Goal: Task Accomplishment & Management: Manage account settings

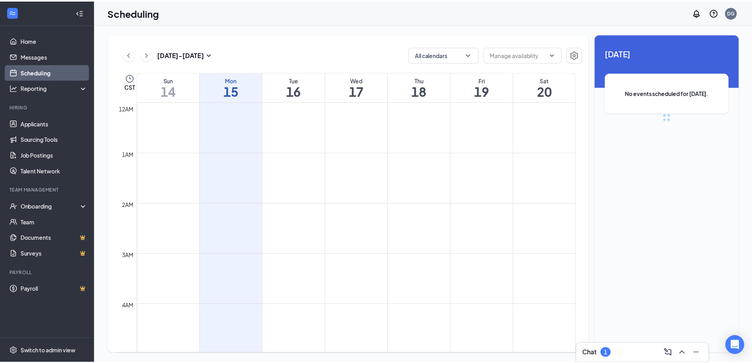
scroll to position [388, 0]
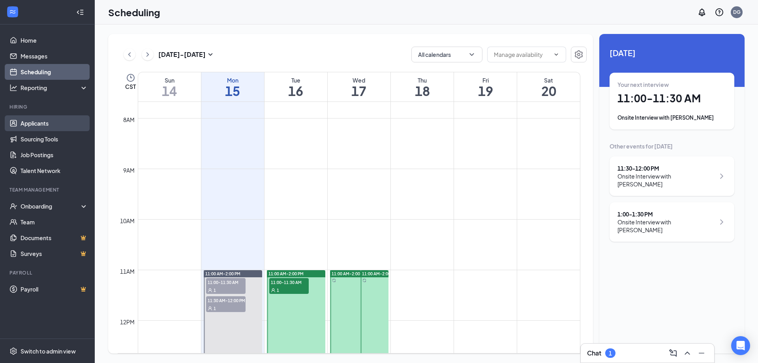
click at [60, 123] on link "Applicants" at bounding box center [55, 123] width 68 height 16
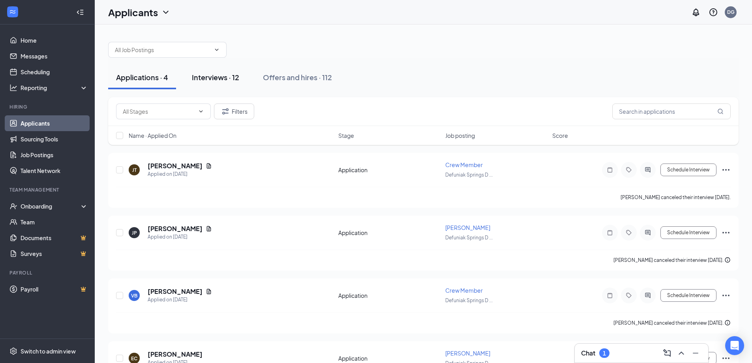
click at [210, 80] on div "Interviews · 12" at bounding box center [215, 77] width 47 height 10
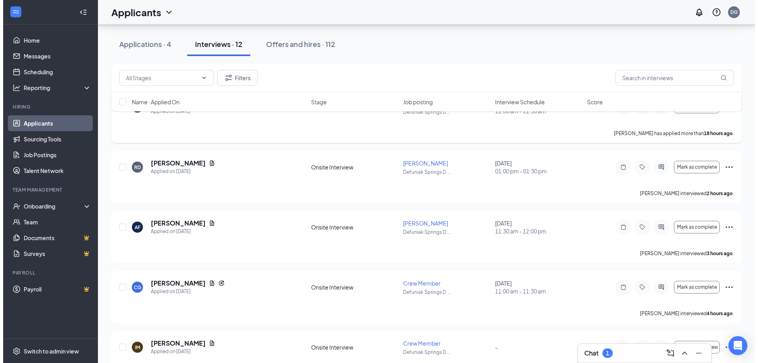
scroll to position [79, 0]
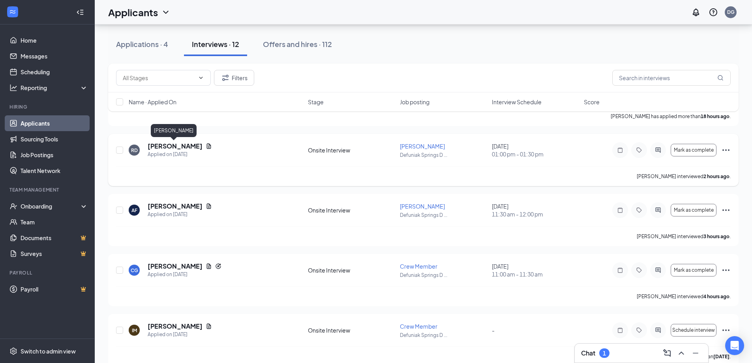
click at [166, 146] on h5 "[PERSON_NAME]" at bounding box center [175, 146] width 55 height 9
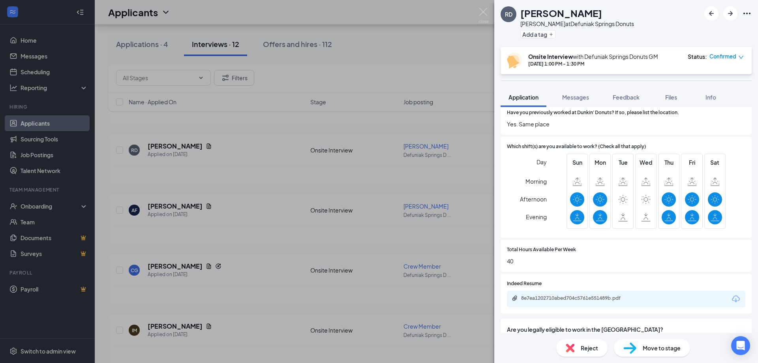
scroll to position [208, 0]
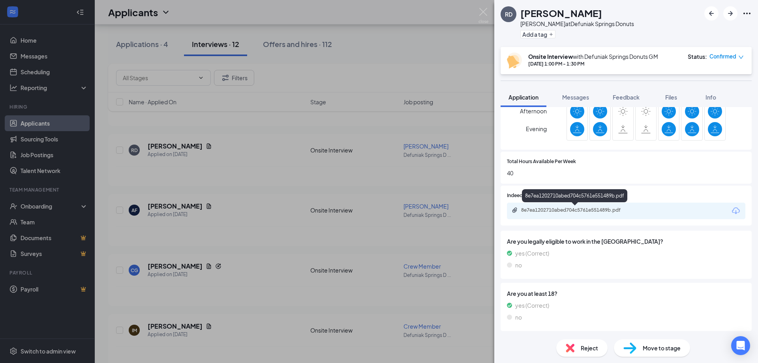
click at [608, 211] on div "8e7ea1202710abed704c5761e551489b.pdf" at bounding box center [576, 210] width 111 height 6
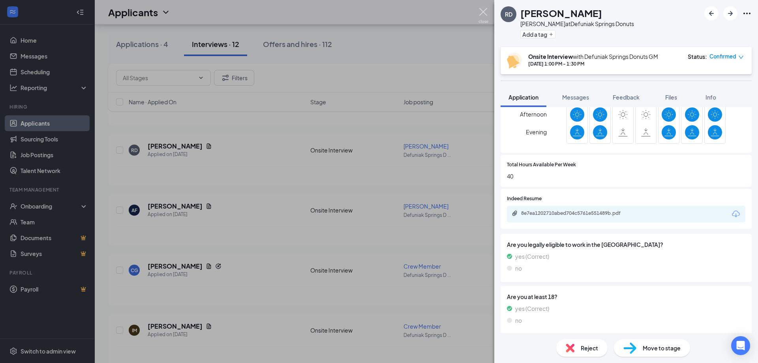
click at [485, 15] on img at bounding box center [483, 15] width 10 height 15
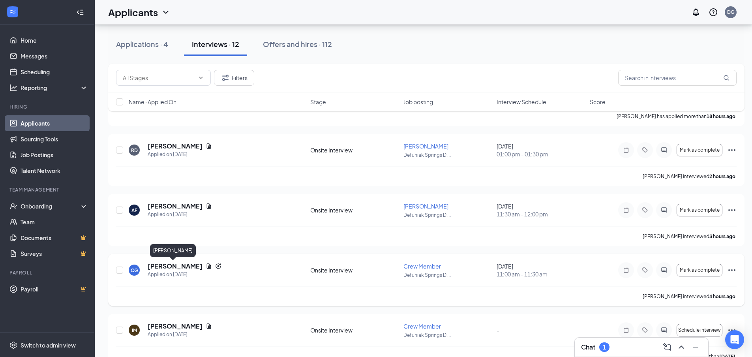
click at [165, 265] on h5 "[PERSON_NAME]" at bounding box center [175, 266] width 55 height 9
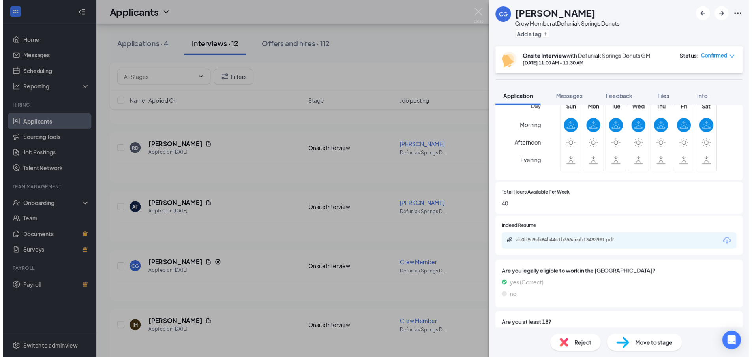
scroll to position [197, 0]
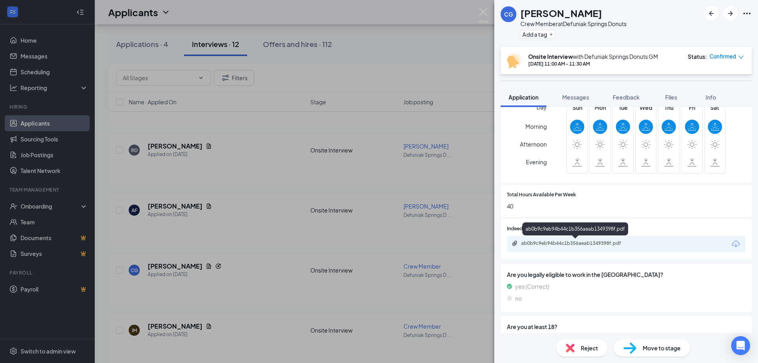
click at [608, 243] on div "ab0b9c9eb94b44c1b356aeab1349398f.pdf" at bounding box center [576, 243] width 111 height 6
click at [482, 9] on img at bounding box center [483, 15] width 10 height 15
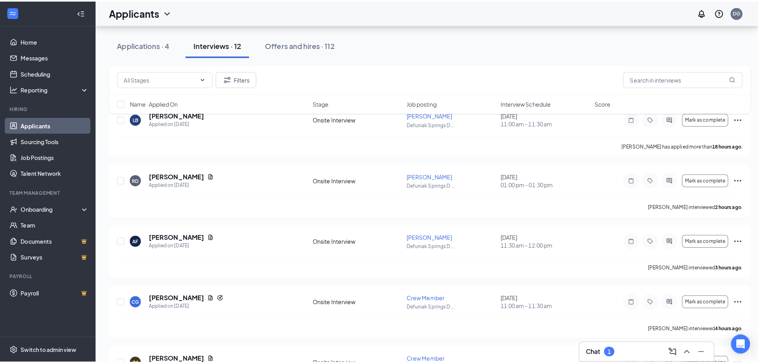
scroll to position [39, 0]
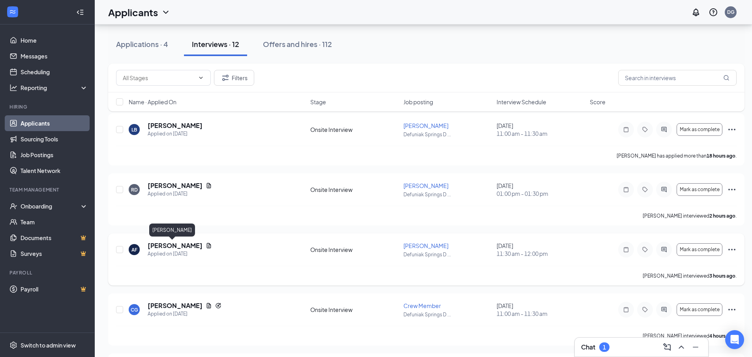
click at [169, 246] on h5 "[PERSON_NAME]" at bounding box center [175, 245] width 55 height 9
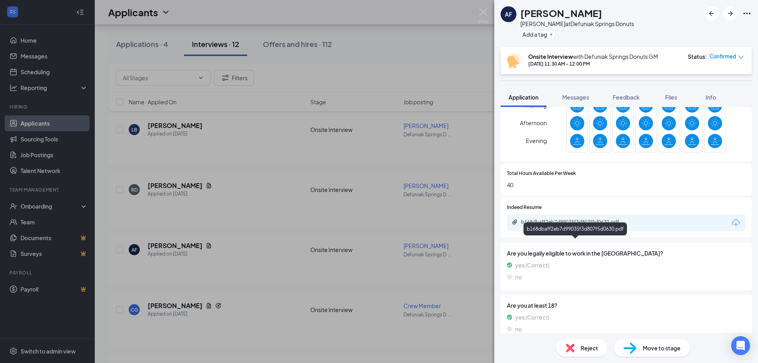
scroll to position [231, 0]
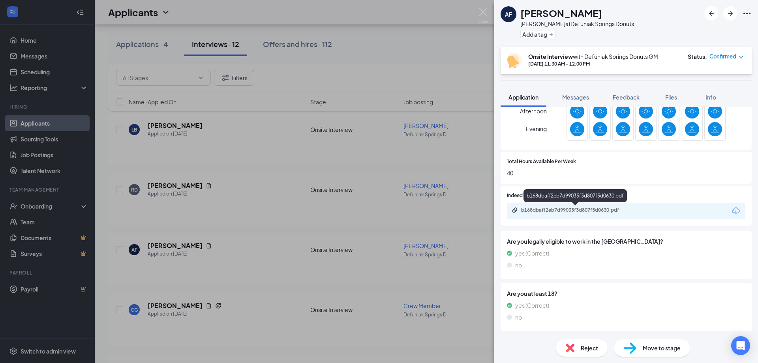
click at [587, 208] on div "b168dbaff2eb7d99035f3d807f5d0630.pdf" at bounding box center [576, 210] width 111 height 6
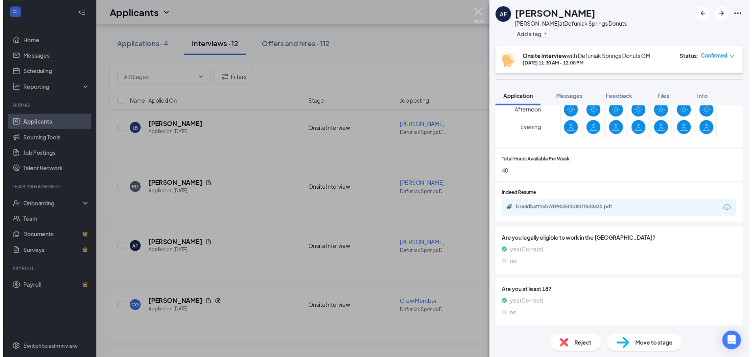
scroll to position [227, 0]
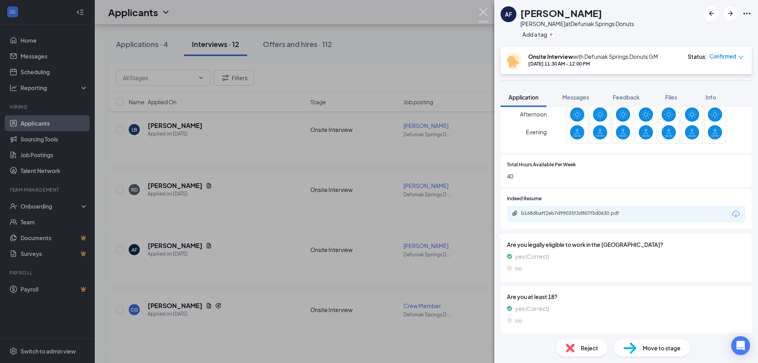
drag, startPoint x: 482, startPoint y: 11, endPoint x: 468, endPoint y: 44, distance: 35.7
click at [482, 11] on img at bounding box center [483, 15] width 10 height 15
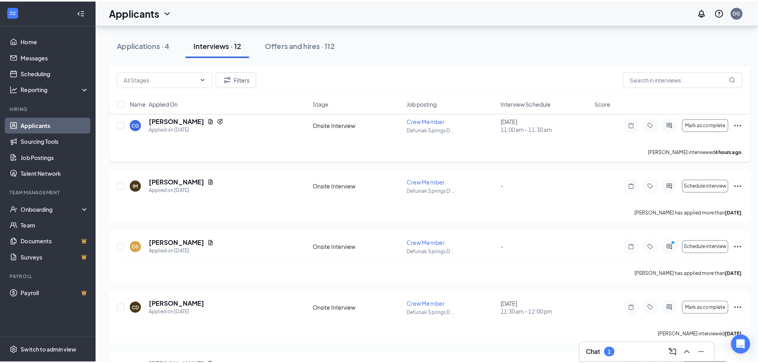
scroll to position [237, 0]
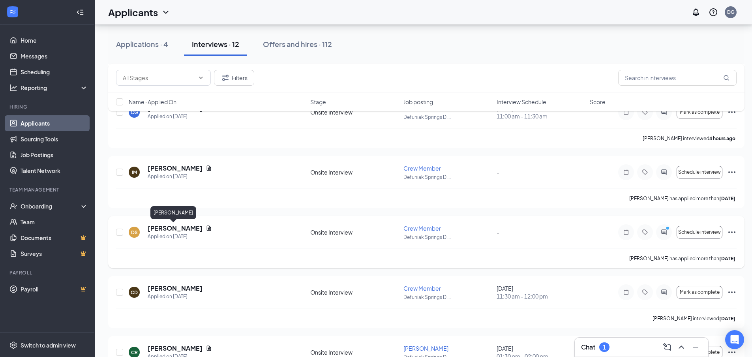
click at [168, 230] on h5 "[PERSON_NAME]" at bounding box center [175, 228] width 55 height 9
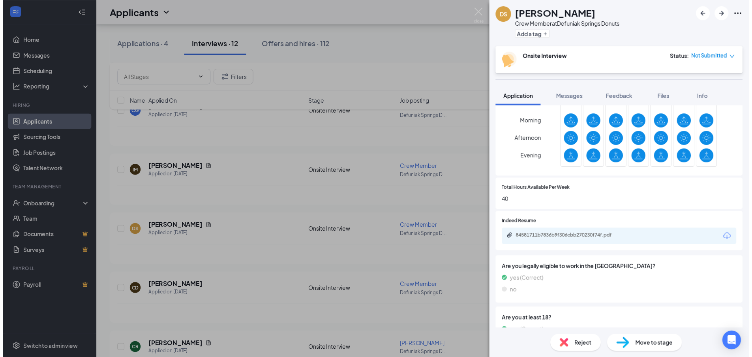
scroll to position [197, 0]
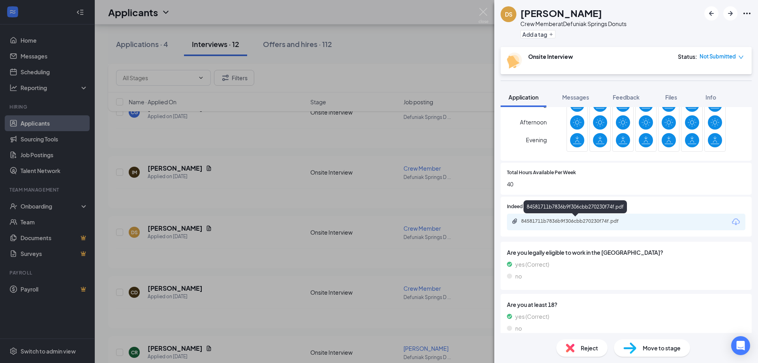
click at [591, 221] on div "84581711b7836b9f306cbb270230f74f.pdf" at bounding box center [576, 221] width 111 height 6
click at [484, 15] on img at bounding box center [483, 15] width 10 height 15
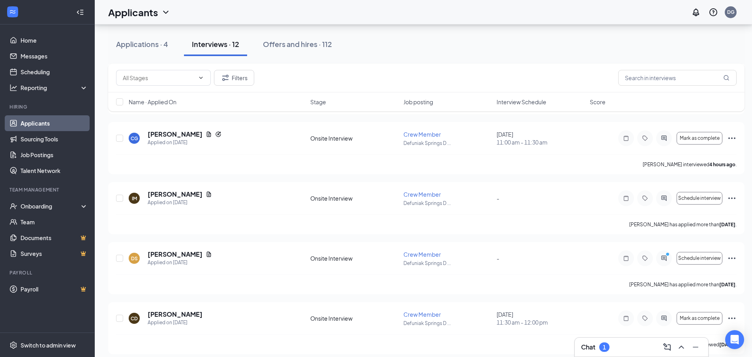
scroll to position [202, 0]
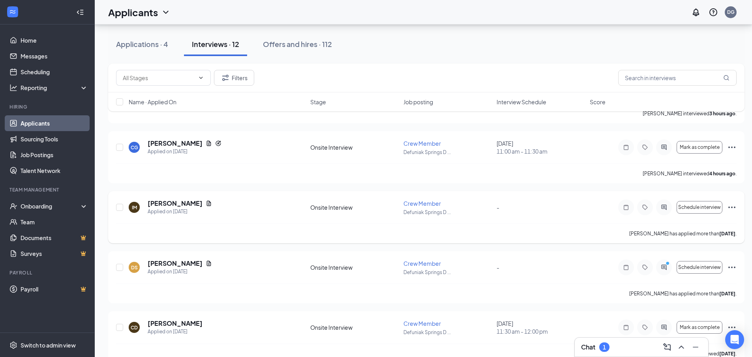
click at [731, 205] on icon "Ellipses" at bounding box center [731, 207] width 9 height 9
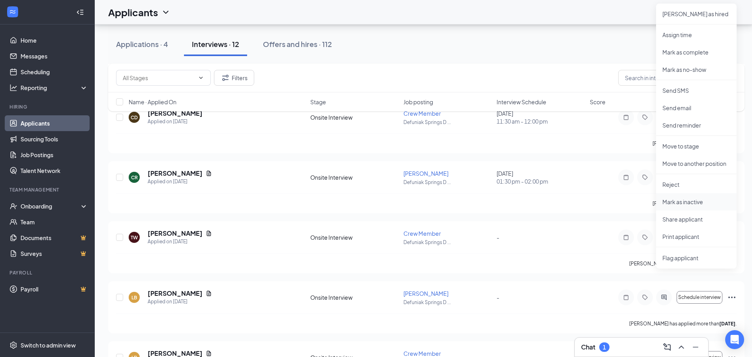
scroll to position [439, 0]
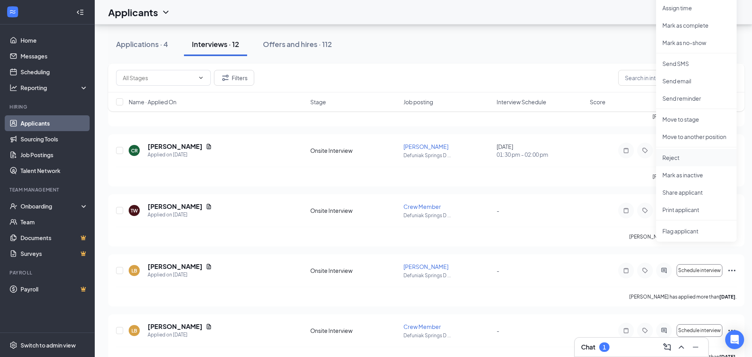
click at [671, 158] on p "Reject" at bounding box center [696, 158] width 68 height 8
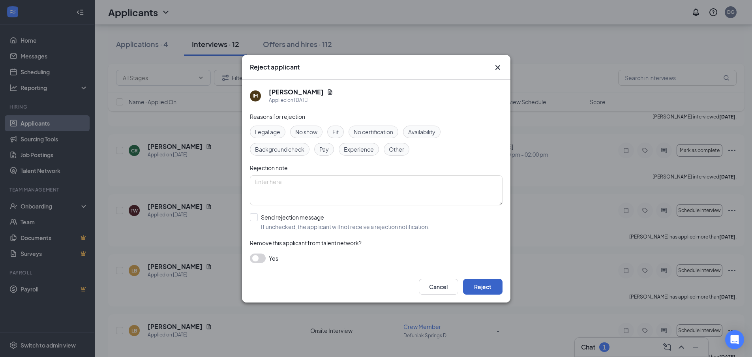
click at [489, 289] on button "Reject" at bounding box center [482, 287] width 39 height 16
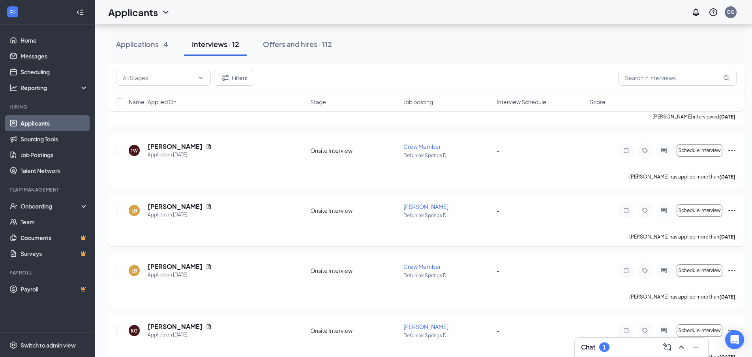
click at [730, 209] on icon "Ellipses" at bounding box center [731, 210] width 9 height 9
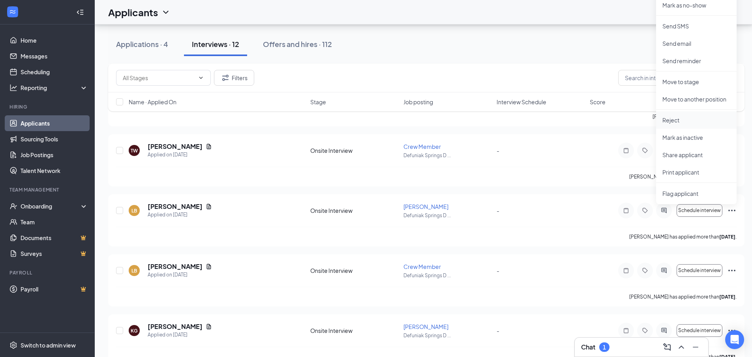
click at [679, 120] on p "Reject" at bounding box center [696, 120] width 68 height 8
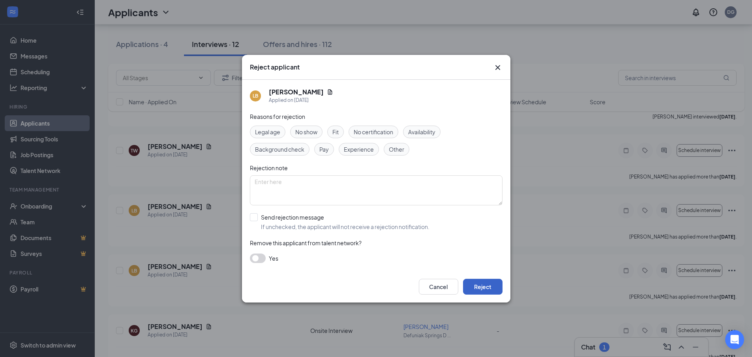
click at [483, 288] on button "Reject" at bounding box center [482, 287] width 39 height 16
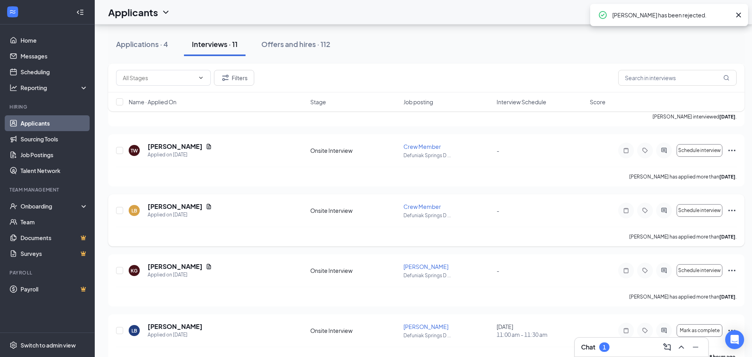
click at [733, 209] on icon "Ellipses" at bounding box center [731, 210] width 9 height 9
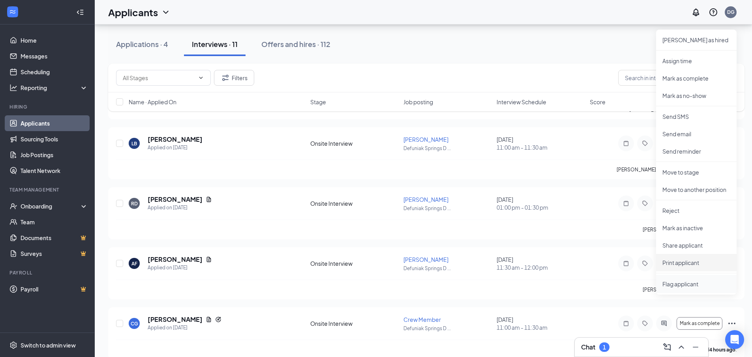
scroll to position [636, 0]
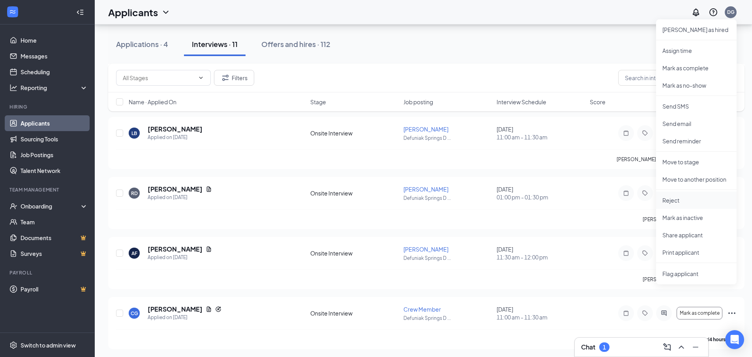
click at [677, 201] on p "Reject" at bounding box center [696, 200] width 68 height 8
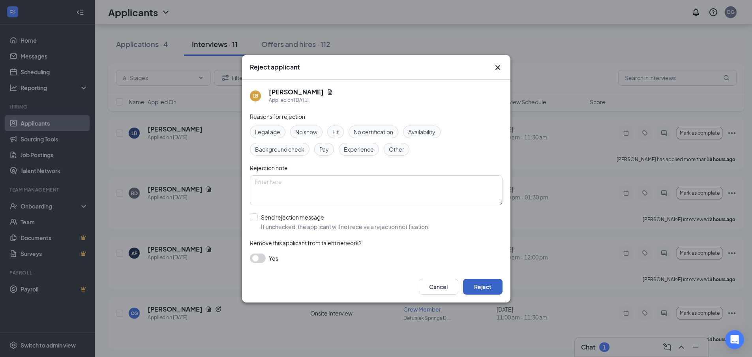
click at [489, 288] on button "Reject" at bounding box center [482, 287] width 39 height 16
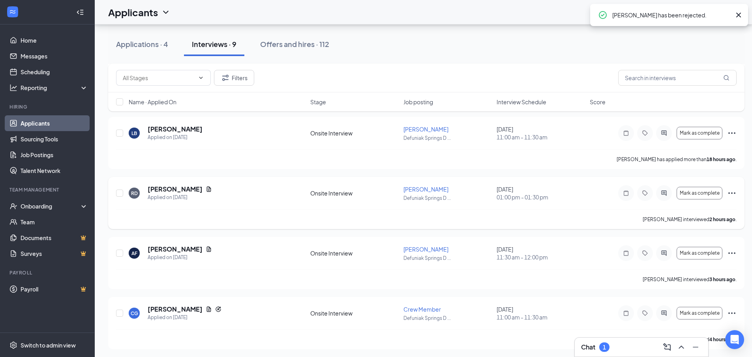
click at [731, 191] on icon "Ellipses" at bounding box center [731, 192] width 9 height 9
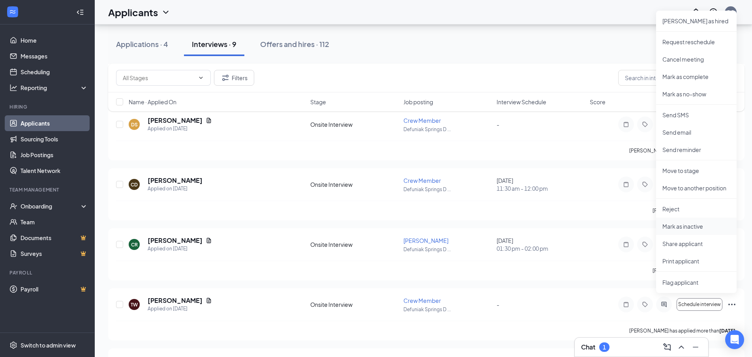
scroll to position [833, 0]
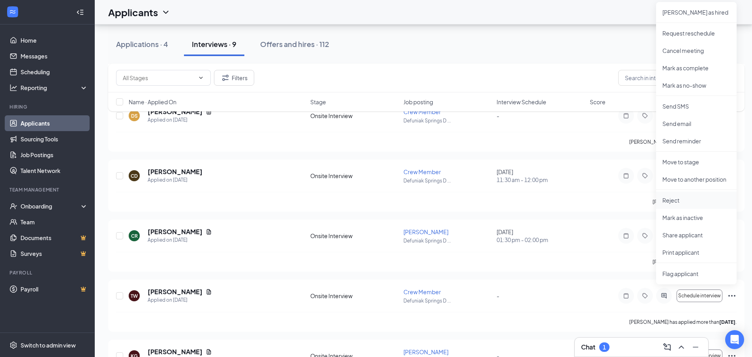
drag, startPoint x: 683, startPoint y: 200, endPoint x: 685, endPoint y: 195, distance: 4.9
click at [683, 200] on p "Reject" at bounding box center [696, 200] width 68 height 8
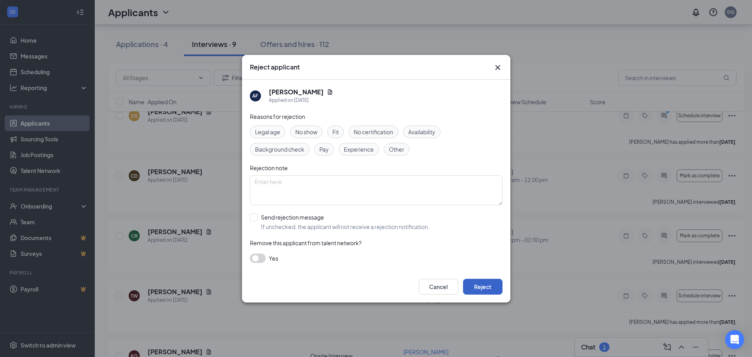
click at [484, 285] on button "Reject" at bounding box center [482, 287] width 39 height 16
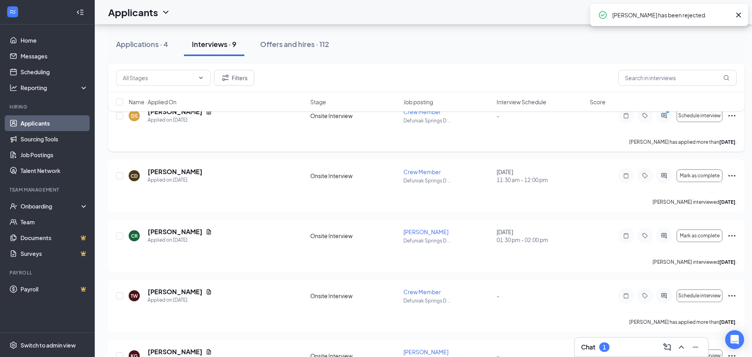
scroll to position [758, 0]
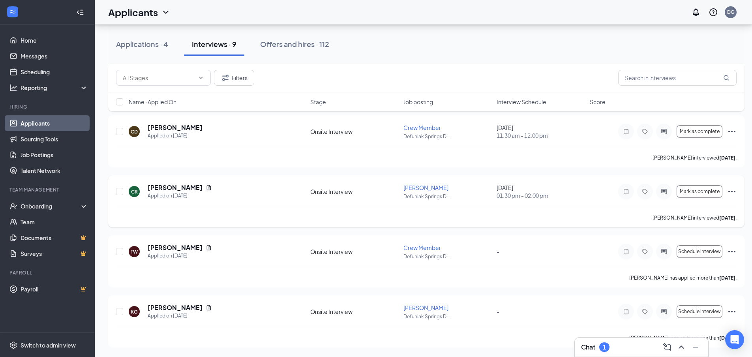
click at [732, 192] on icon "Ellipses" at bounding box center [731, 191] width 9 height 9
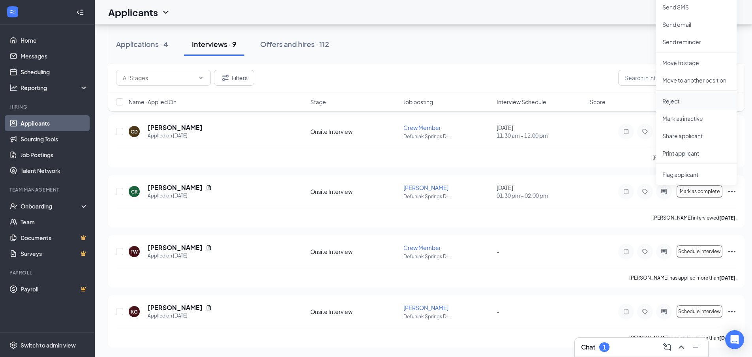
click at [679, 102] on p "Reject" at bounding box center [696, 101] width 68 height 8
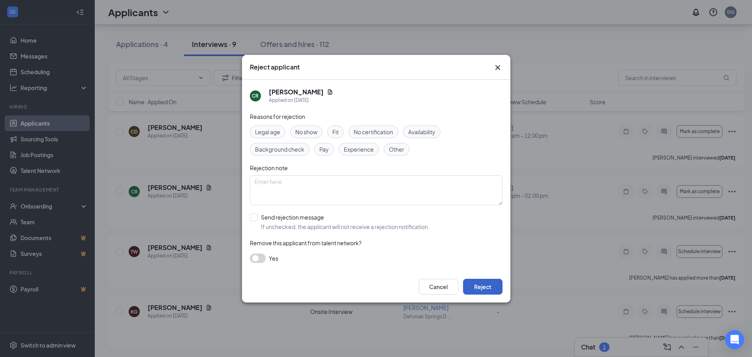
click at [480, 286] on button "Reject" at bounding box center [482, 287] width 39 height 16
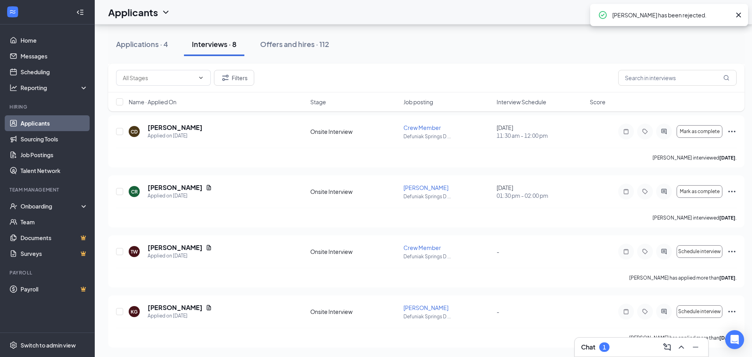
click at [605, 347] on div "1" at bounding box center [604, 347] width 3 height 7
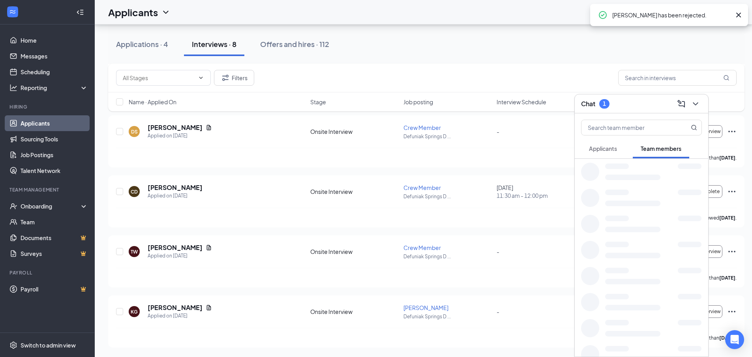
scroll to position [638, 0]
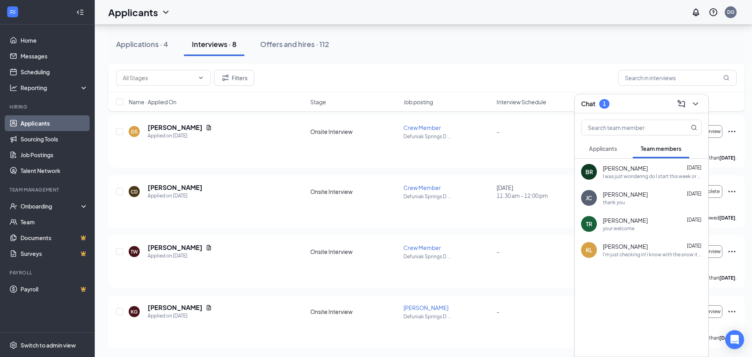
click at [612, 150] on span "Applicants" at bounding box center [603, 148] width 28 height 7
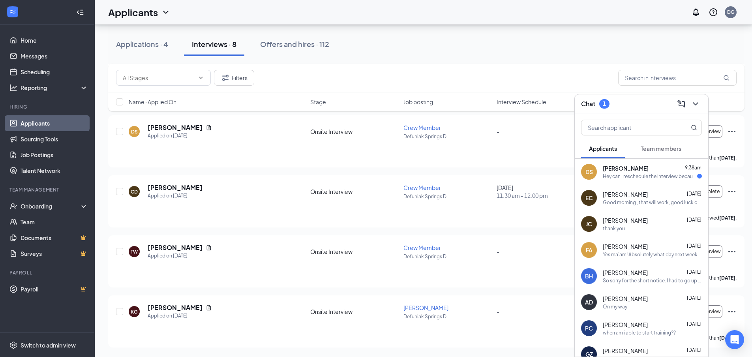
click at [641, 176] on div "Hey can I reschedule the interview because I got pretty booked up [DATE] with o…" at bounding box center [650, 176] width 94 height 7
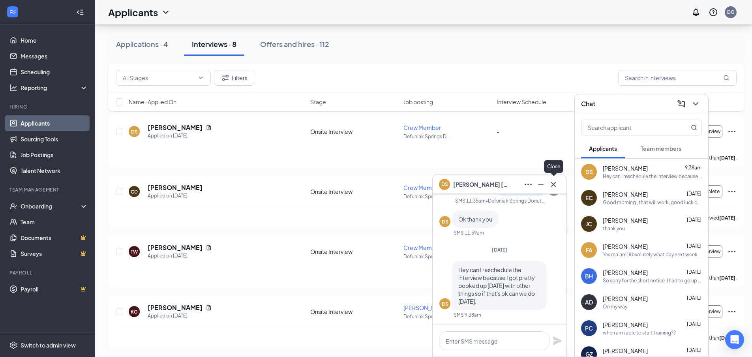
click at [553, 186] on icon "Cross" at bounding box center [553, 184] width 9 height 9
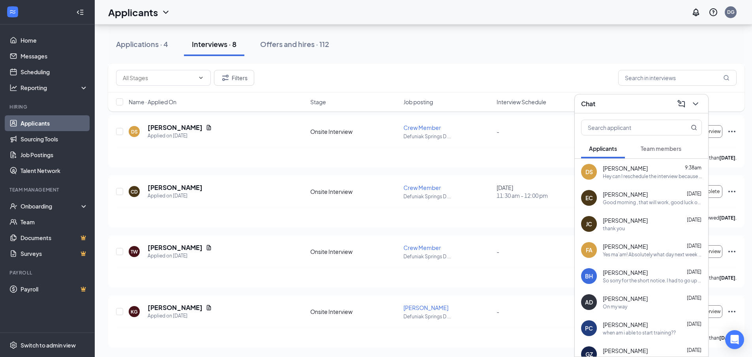
click at [577, 75] on div "Filters" at bounding box center [426, 78] width 621 height 16
click at [599, 101] on div "Chat" at bounding box center [641, 104] width 121 height 12
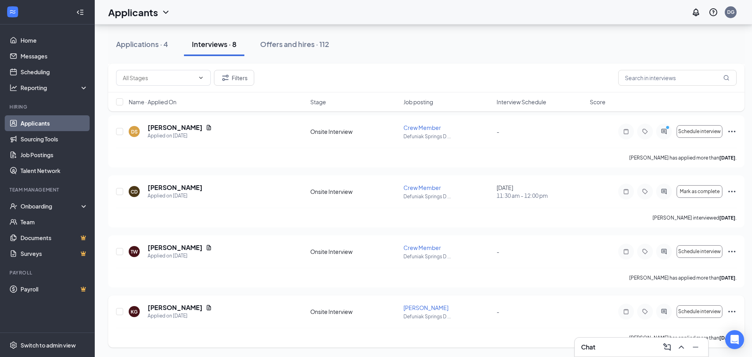
click at [734, 309] on icon "Ellipses" at bounding box center [731, 311] width 9 height 9
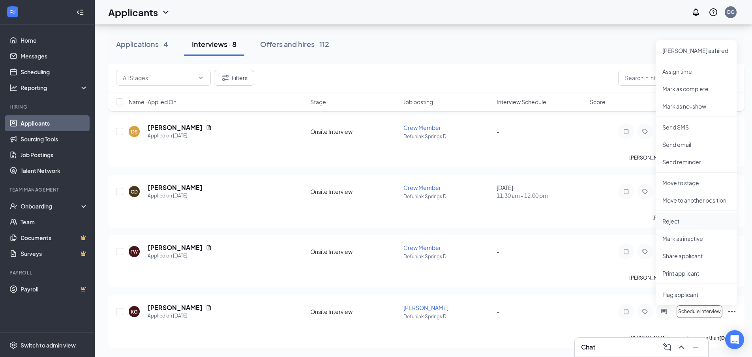
click at [679, 219] on p "Reject" at bounding box center [696, 221] width 68 height 8
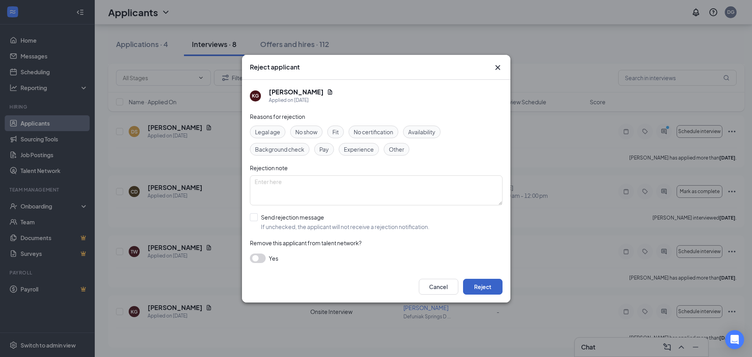
click at [499, 287] on button "Reject" at bounding box center [482, 287] width 39 height 16
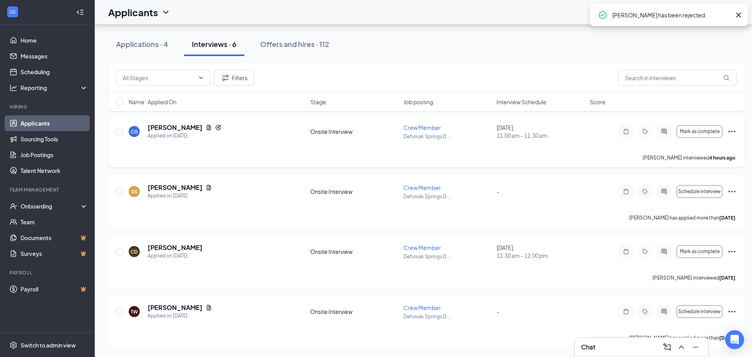
scroll to position [518, 0]
click at [732, 131] on icon "Ellipses" at bounding box center [731, 131] width 9 height 9
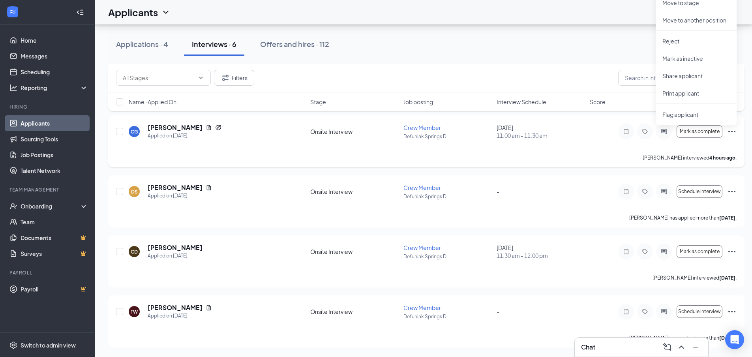
click at [628, 148] on div "[PERSON_NAME] interviewed 4 hours ago ." at bounding box center [426, 158] width 621 height 20
click at [732, 193] on icon "Ellipses" at bounding box center [731, 191] width 9 height 9
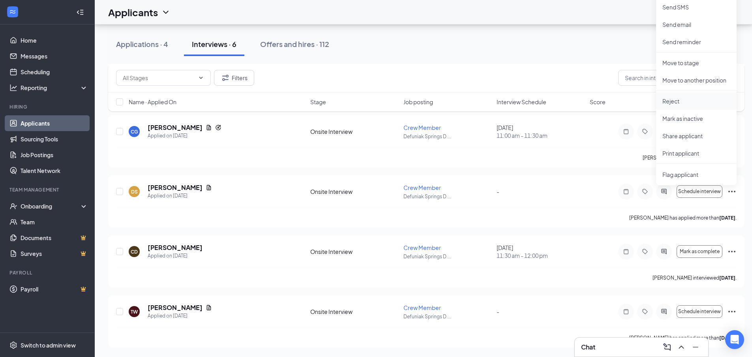
click at [676, 102] on p "Reject" at bounding box center [696, 101] width 68 height 8
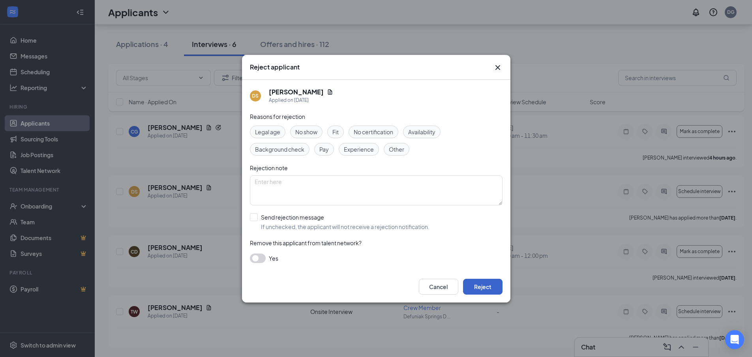
click at [494, 283] on button "Reject" at bounding box center [482, 287] width 39 height 16
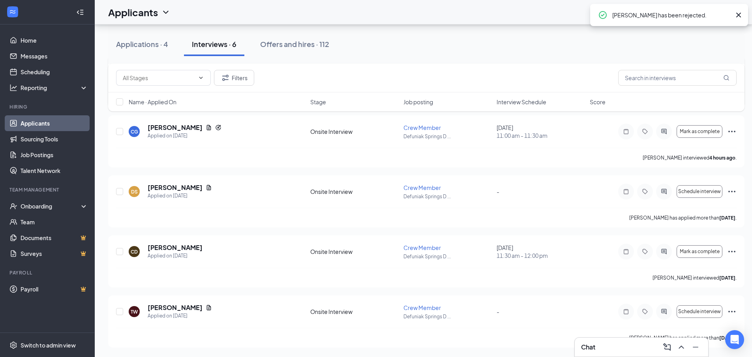
scroll to position [398, 0]
click at [733, 131] on icon "Ellipses" at bounding box center [731, 131] width 9 height 9
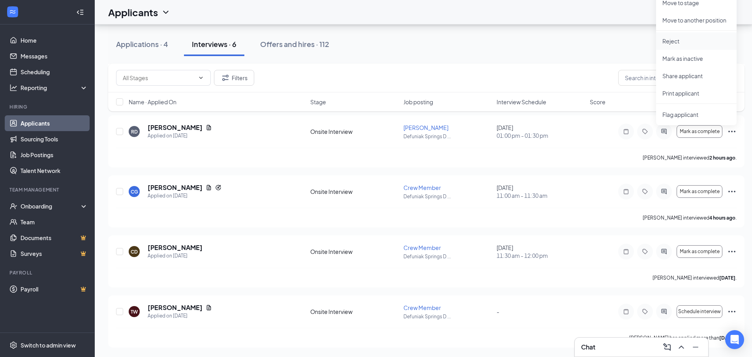
click at [685, 43] on p "Reject" at bounding box center [696, 41] width 68 height 8
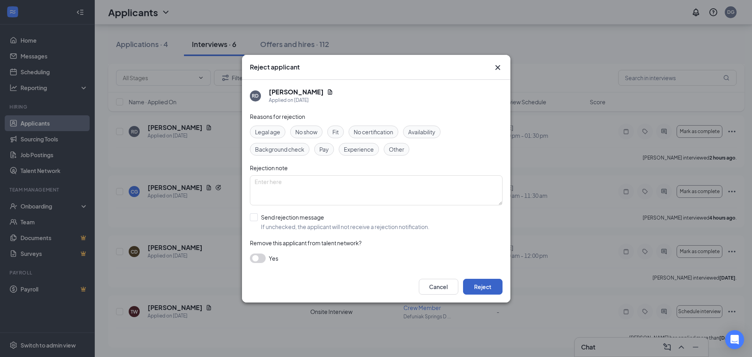
click at [479, 285] on button "Reject" at bounding box center [482, 287] width 39 height 16
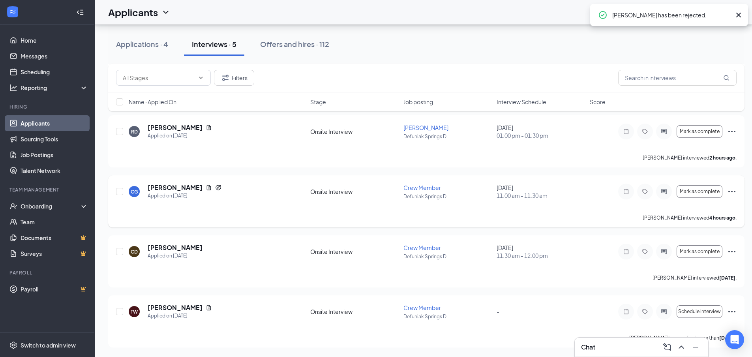
scroll to position [338, 0]
click at [731, 131] on icon "Ellipses" at bounding box center [731, 131] width 9 height 9
click at [606, 168] on div "LB [PERSON_NAME] Applied on [DATE] Onsite Interview [PERSON_NAME] Defuniak Spri…" at bounding box center [426, 80] width 636 height 533
click at [731, 250] on icon "Ellipses" at bounding box center [731, 251] width 9 height 9
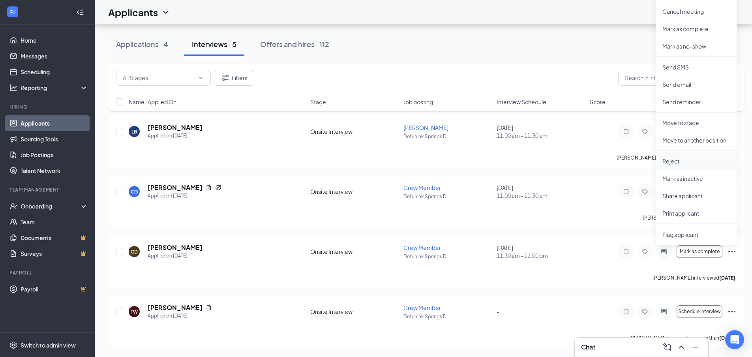
click at [684, 157] on li "Reject" at bounding box center [696, 160] width 81 height 17
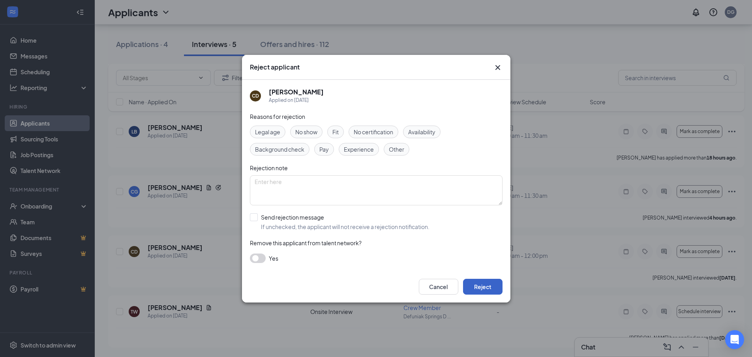
click at [482, 293] on button "Reject" at bounding box center [482, 287] width 39 height 16
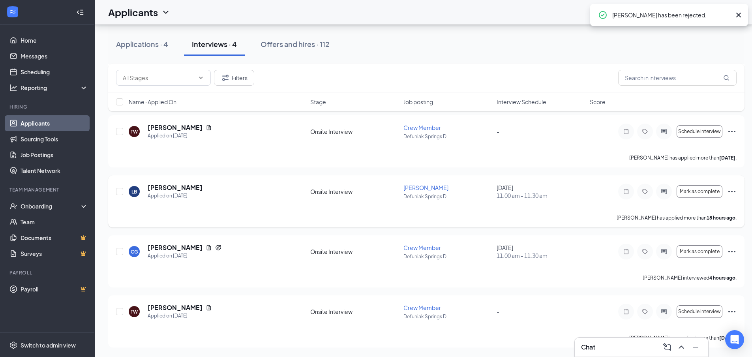
scroll to position [158, 0]
click at [729, 131] on icon "Ellipses" at bounding box center [731, 132] width 7 height 2
click at [691, 50] on p "Reject" at bounding box center [696, 48] width 68 height 8
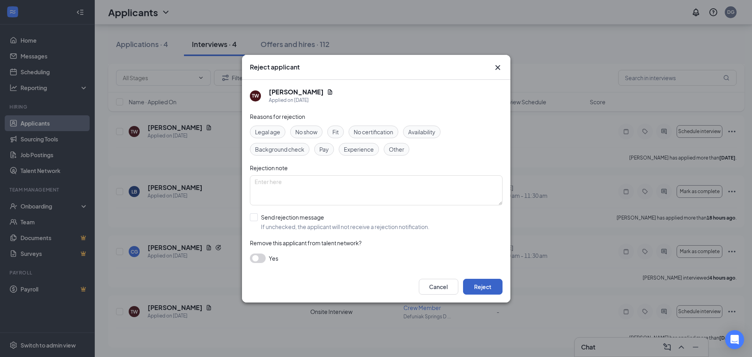
click at [482, 285] on button "Reject" at bounding box center [482, 287] width 39 height 16
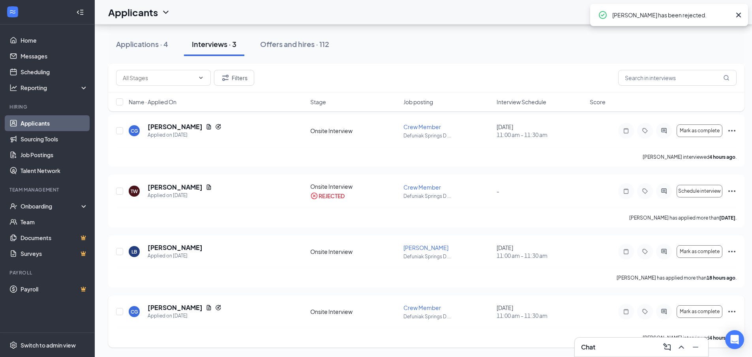
scroll to position [98, 0]
click at [734, 190] on icon "Ellipses" at bounding box center [731, 190] width 9 height 9
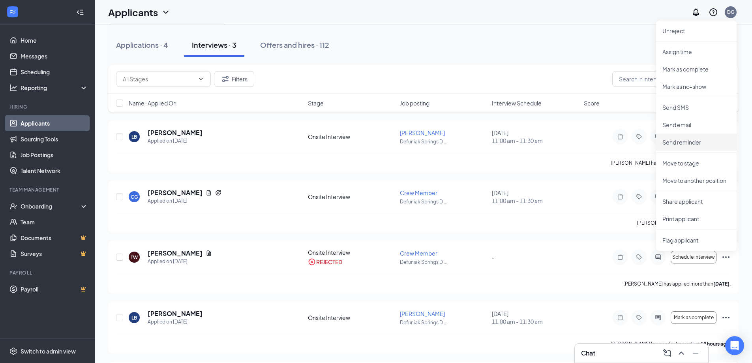
scroll to position [92, 0]
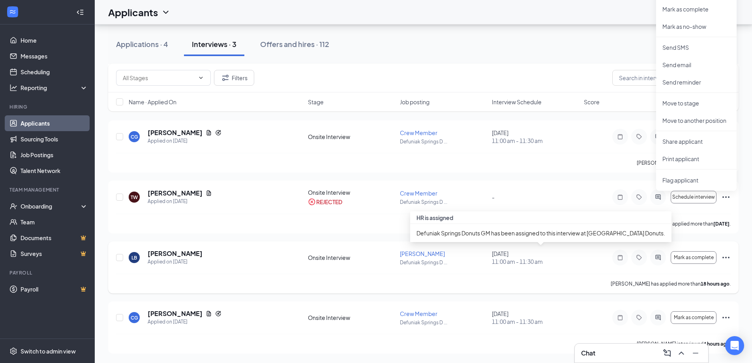
click at [575, 252] on div "[DATE] 11:00 am - 11:30 am" at bounding box center [535, 258] width 87 height 16
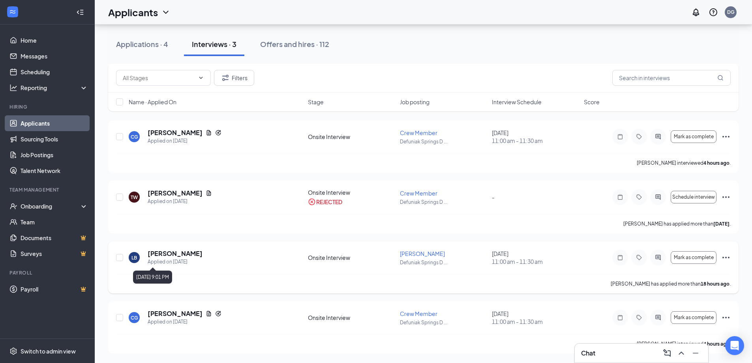
click at [173, 259] on div "Applied on [DATE]" at bounding box center [175, 262] width 55 height 8
click at [172, 253] on h5 "[PERSON_NAME]" at bounding box center [175, 253] width 55 height 9
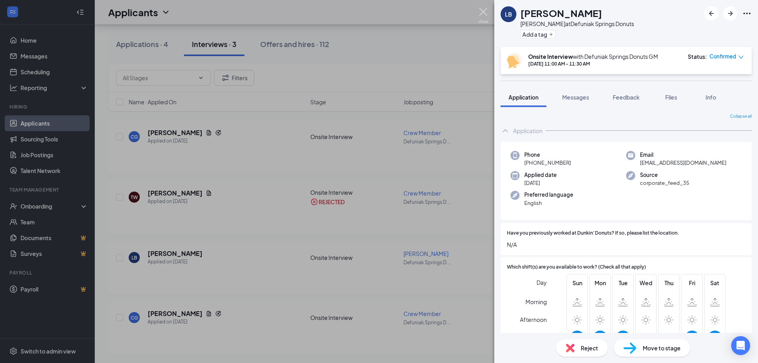
click at [484, 15] on img at bounding box center [483, 15] width 10 height 15
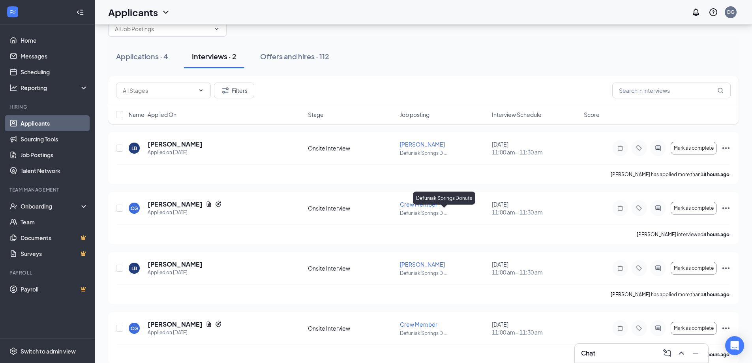
scroll to position [32, 0]
